Goal: Task Accomplishment & Management: Manage account settings

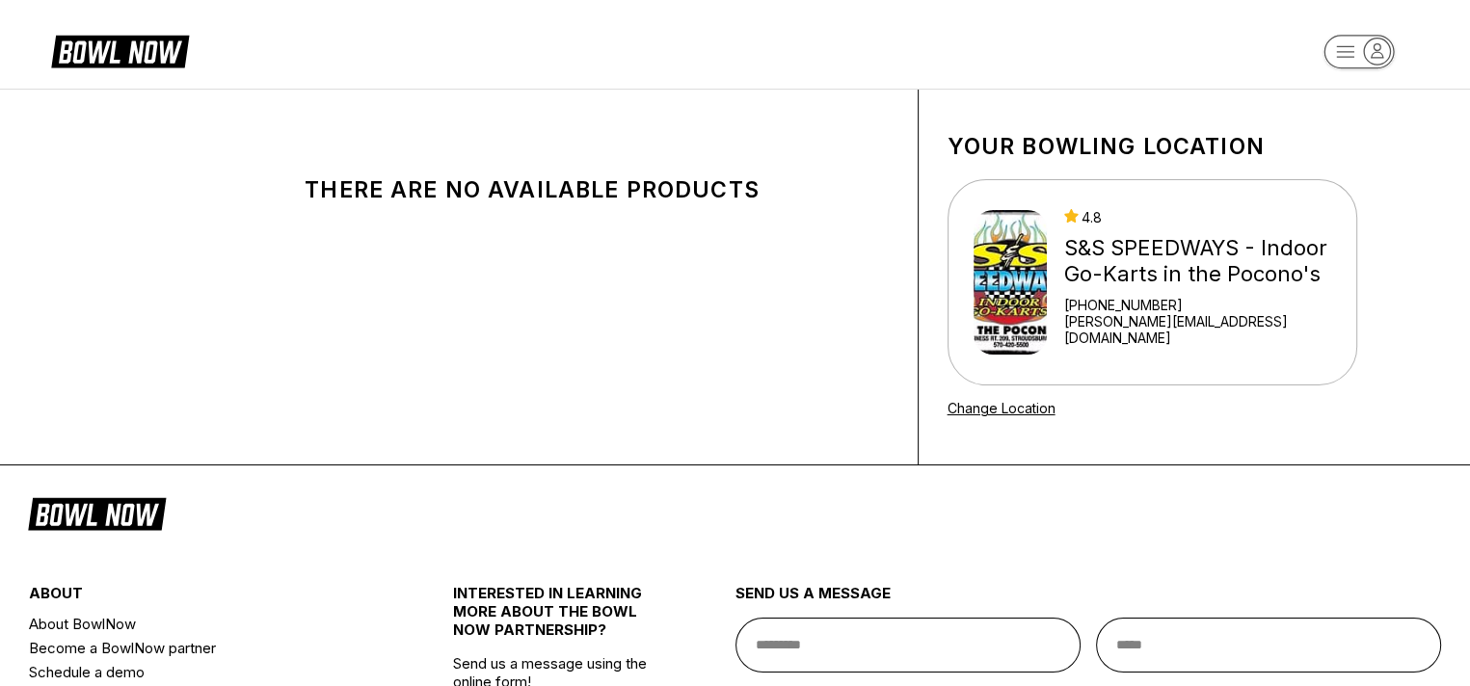
click at [1372, 49] on icon "button" at bounding box center [1377, 52] width 26 height 26
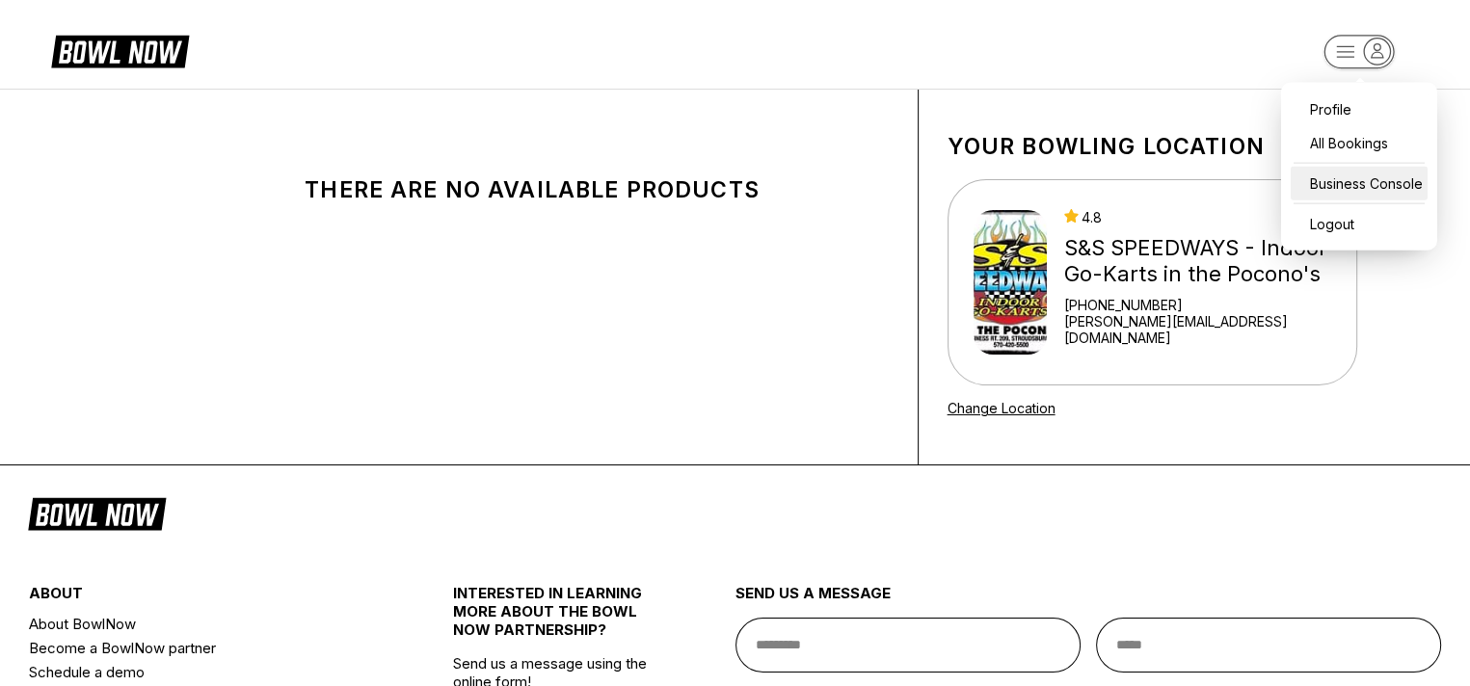
click at [1349, 180] on div "Business Console" at bounding box center [1359, 184] width 137 height 34
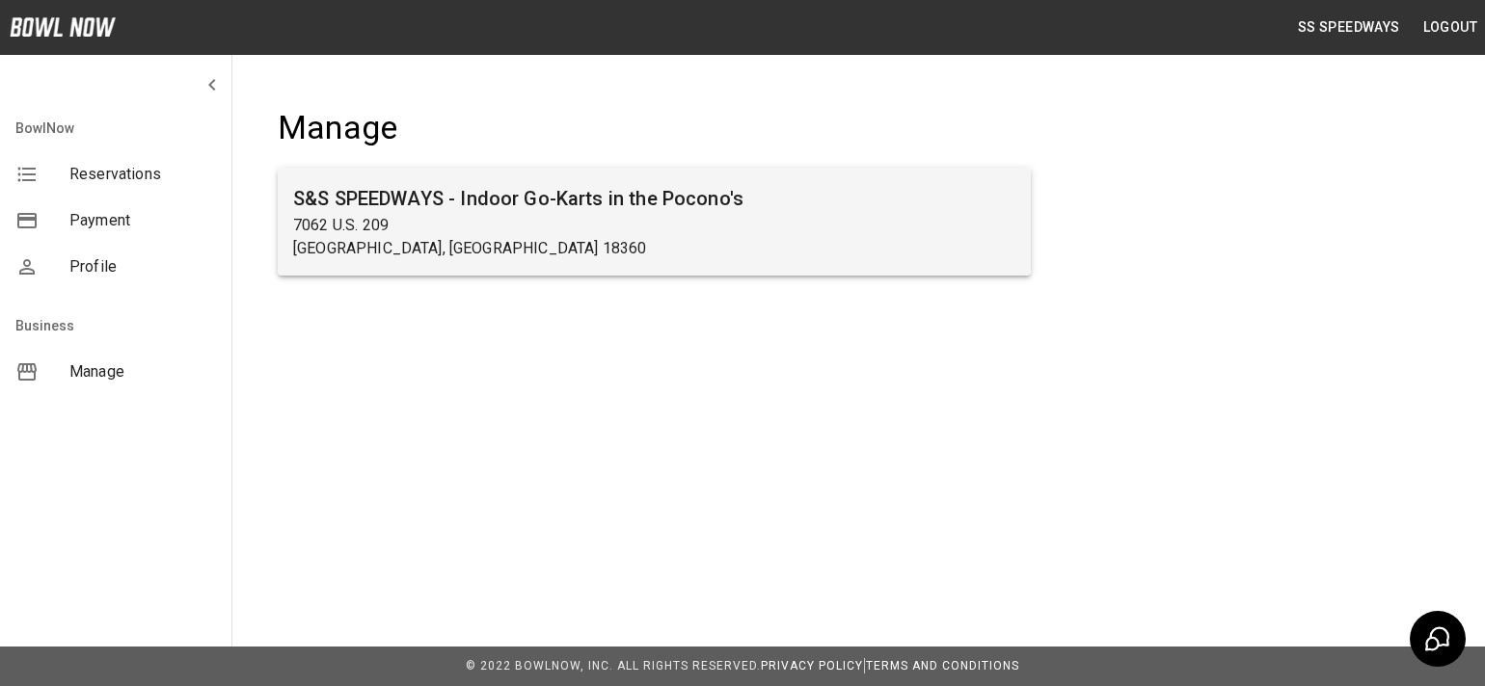
click at [756, 233] on p "7062 U.S. 209" at bounding box center [654, 225] width 722 height 23
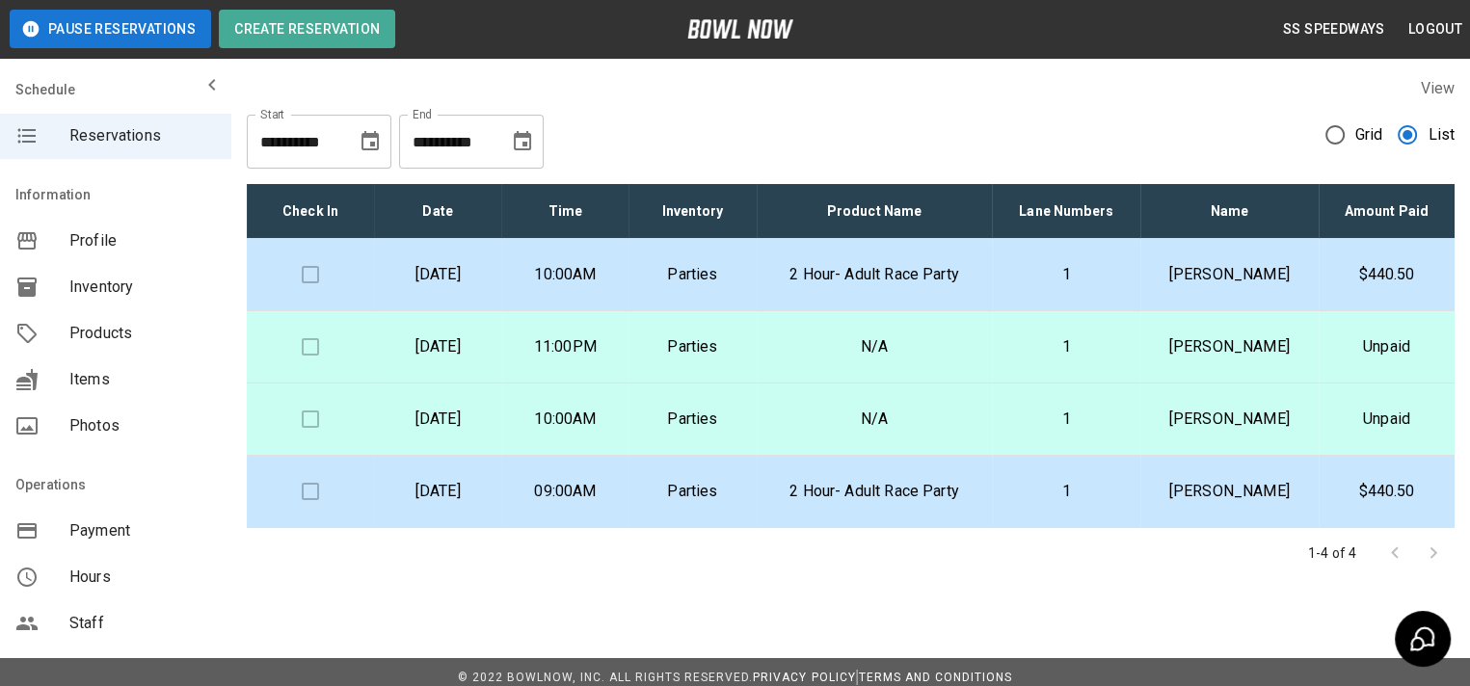
click at [524, 138] on icon "Choose date, selected date is Sep 19, 2025" at bounding box center [522, 141] width 23 height 23
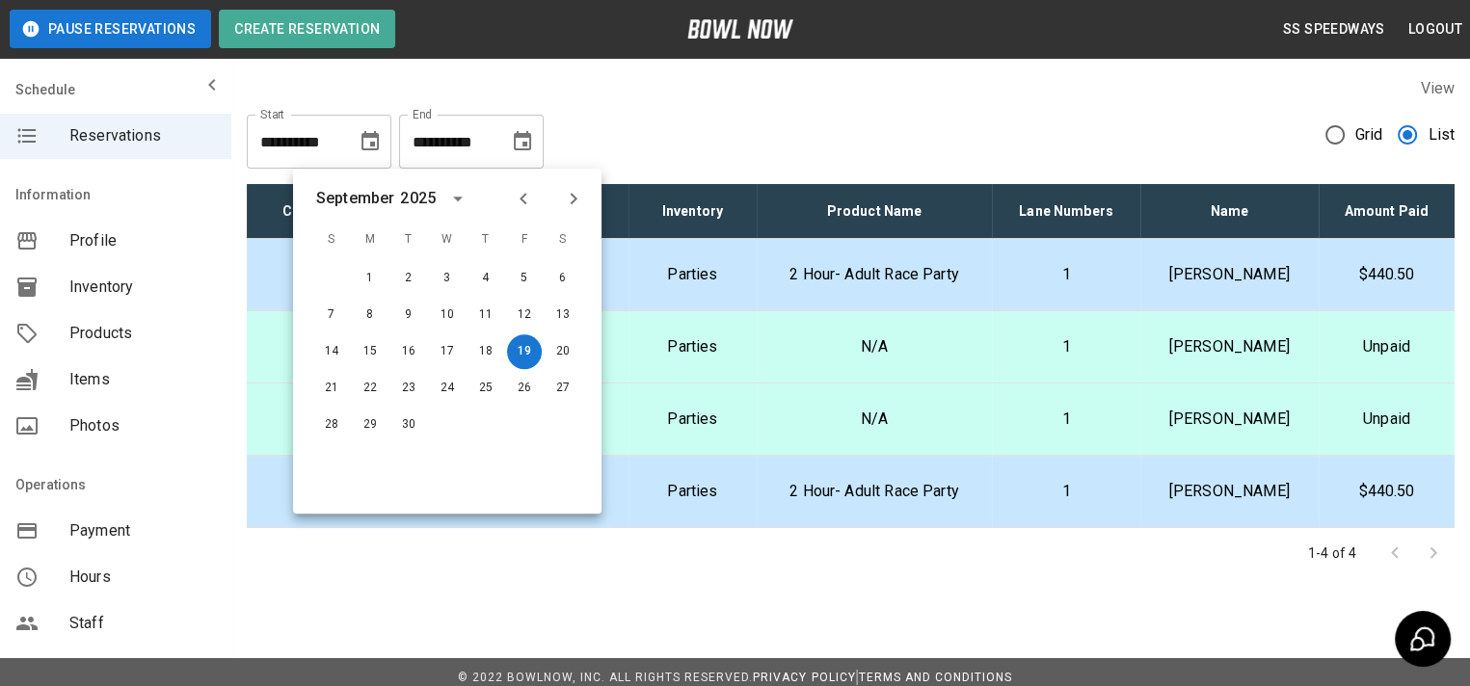
click at [576, 200] on icon "Next month" at bounding box center [573, 198] width 23 height 23
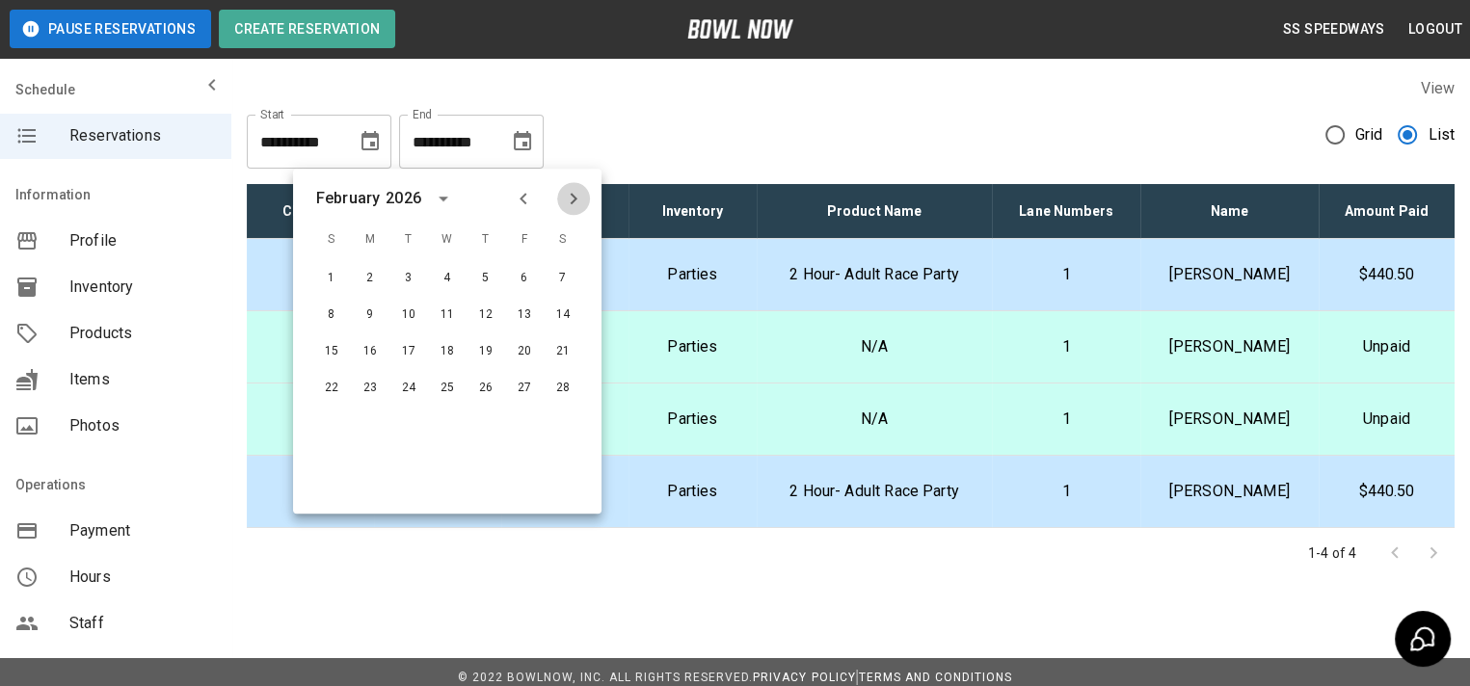
click at [576, 200] on icon "Next month" at bounding box center [573, 198] width 23 height 23
click at [563, 319] on button "11" at bounding box center [563, 315] width 35 height 35
type input "**********"
